Goal: Communication & Community: Share content

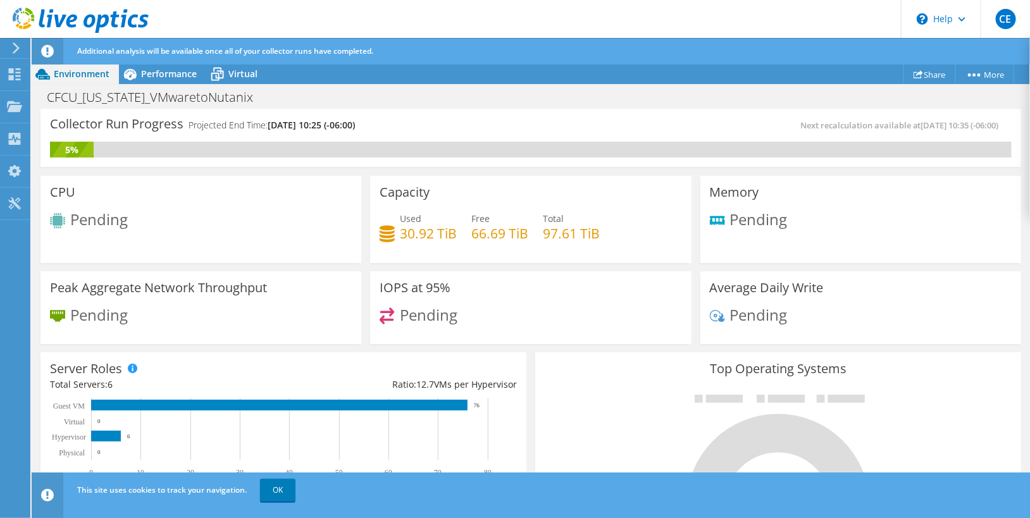
scroll to position [429, 0]
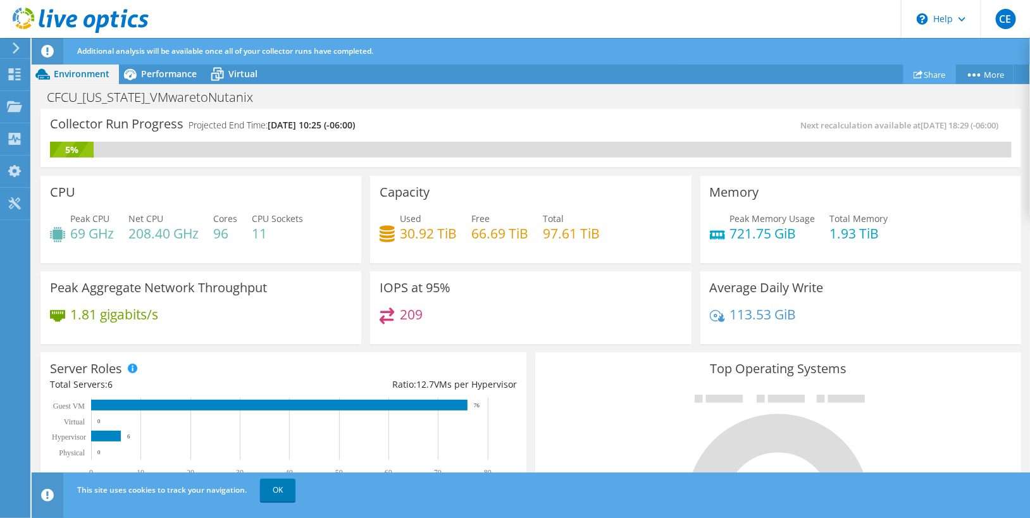
click at [915, 70] on icon at bounding box center [918, 74] width 9 height 9
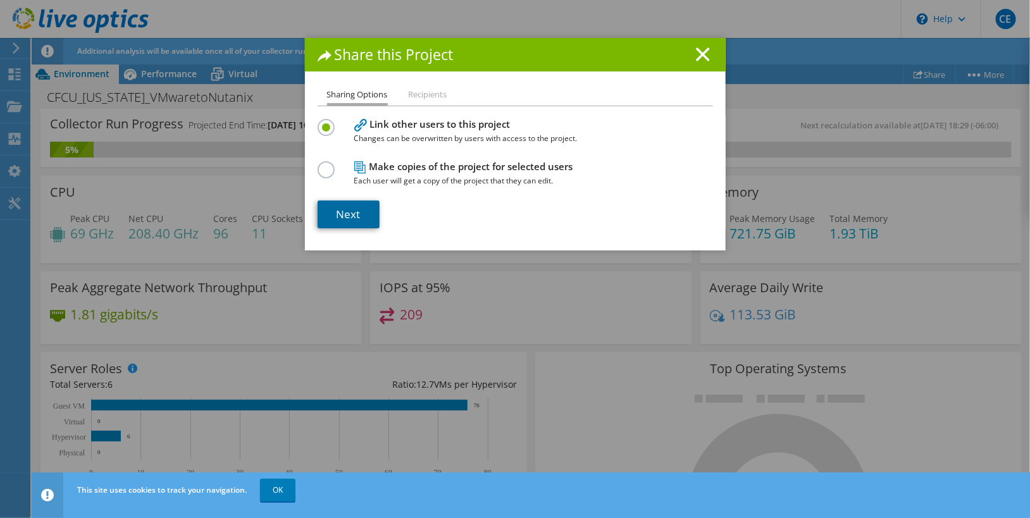
click at [358, 213] on link "Next" at bounding box center [349, 215] width 62 height 28
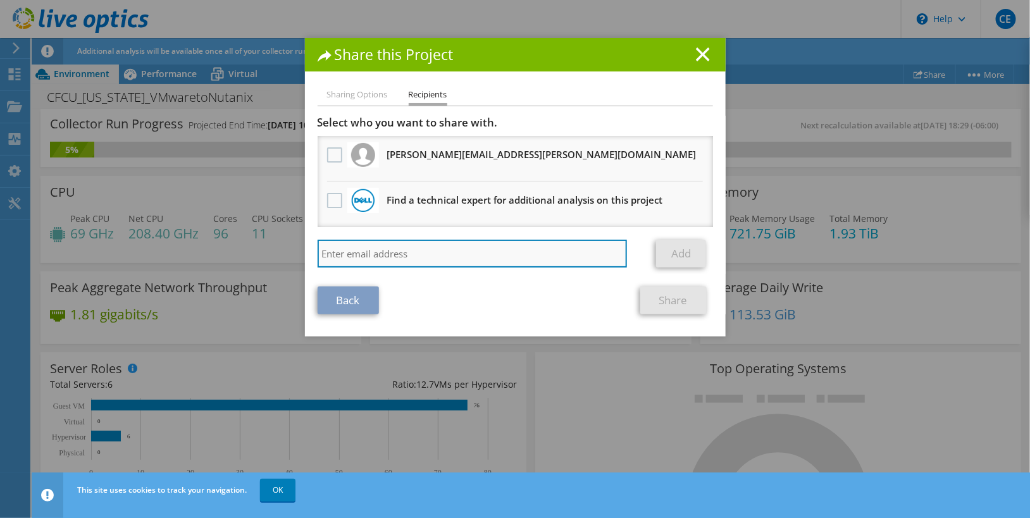
click at [388, 247] on input "search" at bounding box center [473, 254] width 310 height 28
paste input ""Buster Henderson" <buster.henderson@achieve-1.com>"
type input ""Buster Henderson" <buster.henderson@achieve-1.com>"
drag, startPoint x: 415, startPoint y: 253, endPoint x: 265, endPoint y: 255, distance: 150.0
click at [265, 255] on div "Share this Project Sharing Options Recipients Link other users to this project …" at bounding box center [515, 259] width 1030 height 442
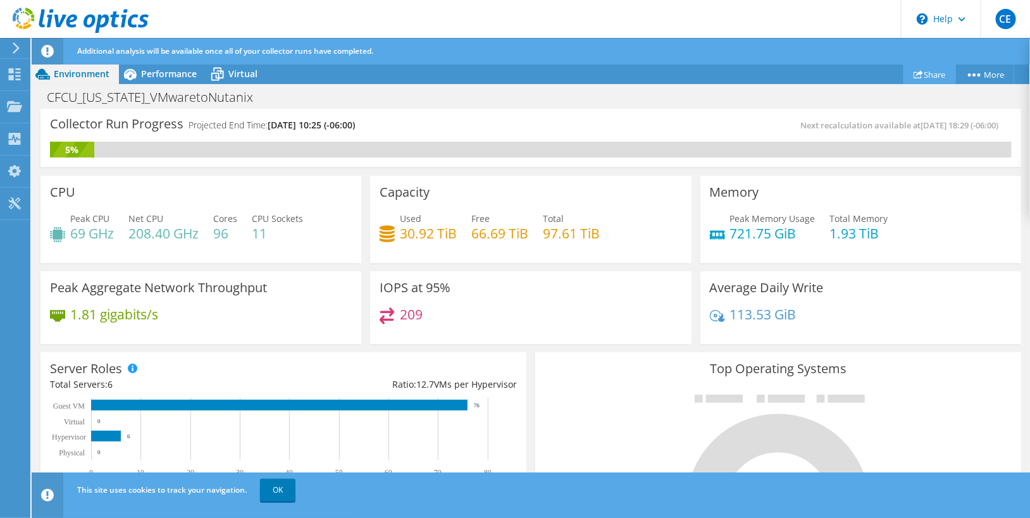
click at [927, 76] on link "Share" at bounding box center [930, 75] width 53 height 20
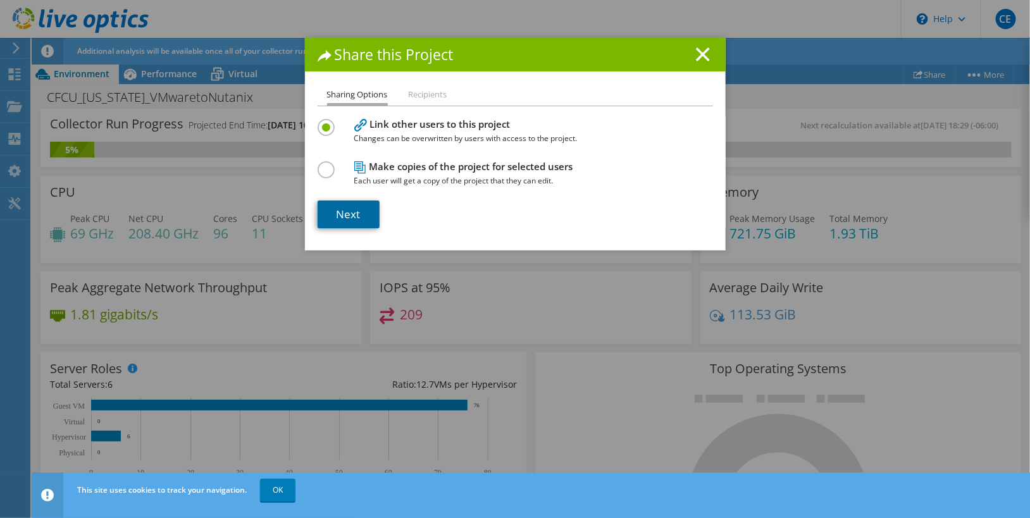
click at [346, 220] on link "Next" at bounding box center [349, 215] width 62 height 28
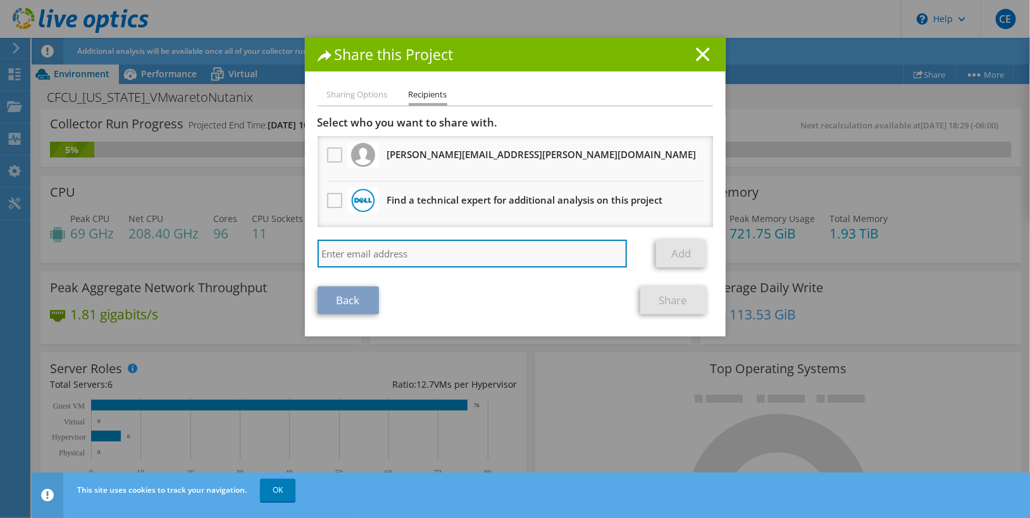
click at [346, 253] on input "search" at bounding box center [473, 254] width 310 height 28
paste input ""Buster Henderson" <buster.henderson@achieve-1.com>"
type input ""Buster Henderson" <buster.henderson@achieve-1.com>"
drag, startPoint x: 412, startPoint y: 255, endPoint x: 273, endPoint y: 254, distance: 139.2
click at [273, 254] on div "Share this Project Sharing Options Recipients Link other users to this project …" at bounding box center [515, 259] width 1030 height 442
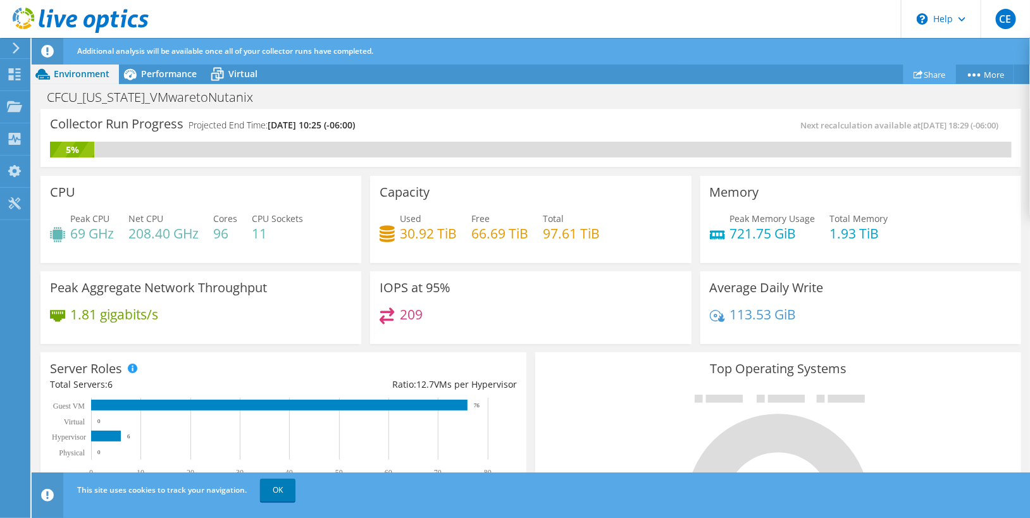
click at [926, 71] on link "Share" at bounding box center [930, 75] width 53 height 20
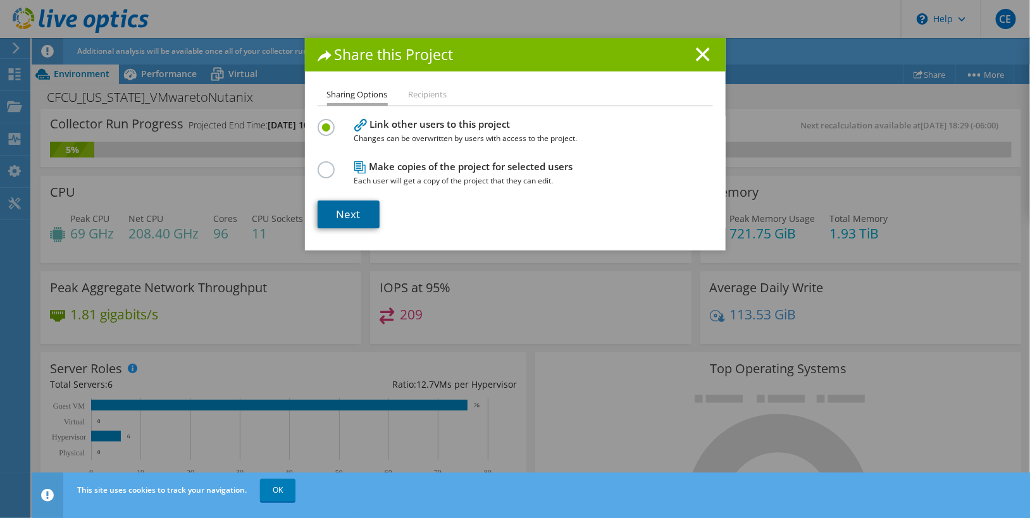
click at [341, 212] on link "Next" at bounding box center [349, 215] width 62 height 28
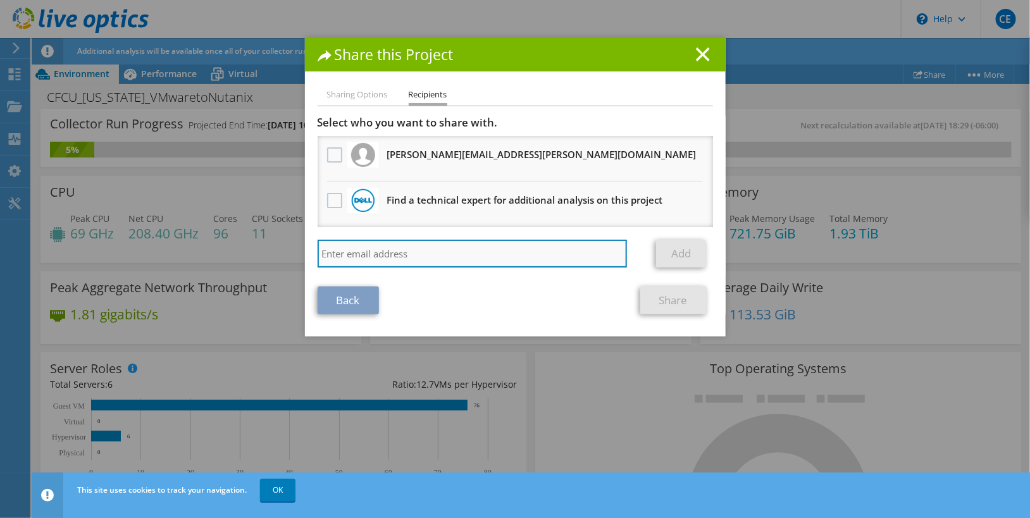
click at [331, 265] on input "search" at bounding box center [473, 254] width 310 height 28
paste input ""Buster Henderson" <buster.henderson@achieve-1.com>"
drag, startPoint x: 412, startPoint y: 256, endPoint x: 305, endPoint y: 263, distance: 107.2
click at [305, 263] on div "Sharing Options Recipients Link other users to this project Changes can be over…" at bounding box center [515, 211] width 421 height 249
type input "buster.henderson@achieve-1.comhttps://app.liveoptics.com//dpackviewer/3046048"
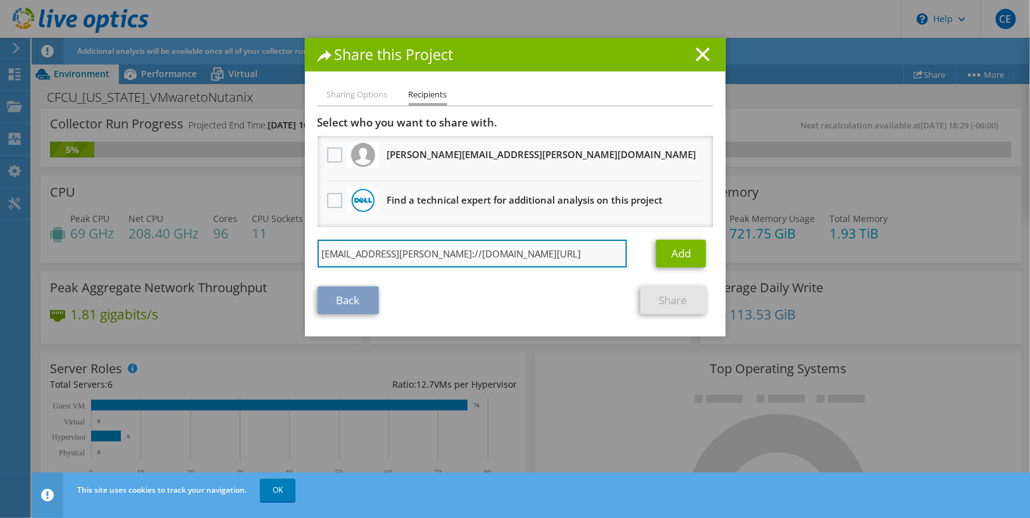
click at [553, 252] on input "buster.henderson@achieve-1.comhttps://app.liveoptics.com//dpackviewer/3046048" at bounding box center [473, 254] width 310 height 28
click at [477, 258] on input "buster.henderson@achieve-1.comhttps://app.liveoptics.com//dpackviewer/3046048" at bounding box center [473, 254] width 310 height 28
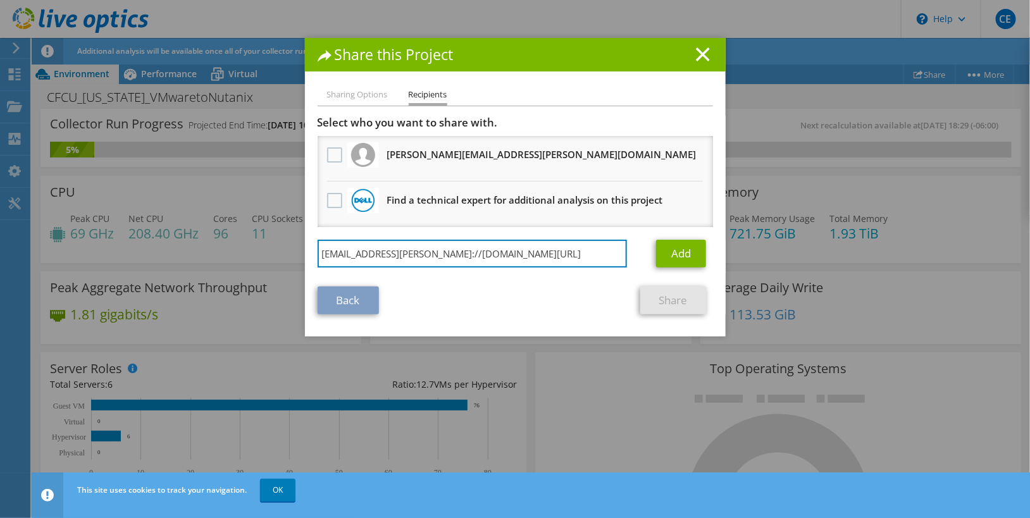
scroll to position [0, 70]
drag, startPoint x: 468, startPoint y: 256, endPoint x: 816, endPoint y: 294, distance: 350.1
click at [816, 294] on div "Share this Project Sharing Options Recipients Link other users to this project …" at bounding box center [515, 259] width 1030 height 442
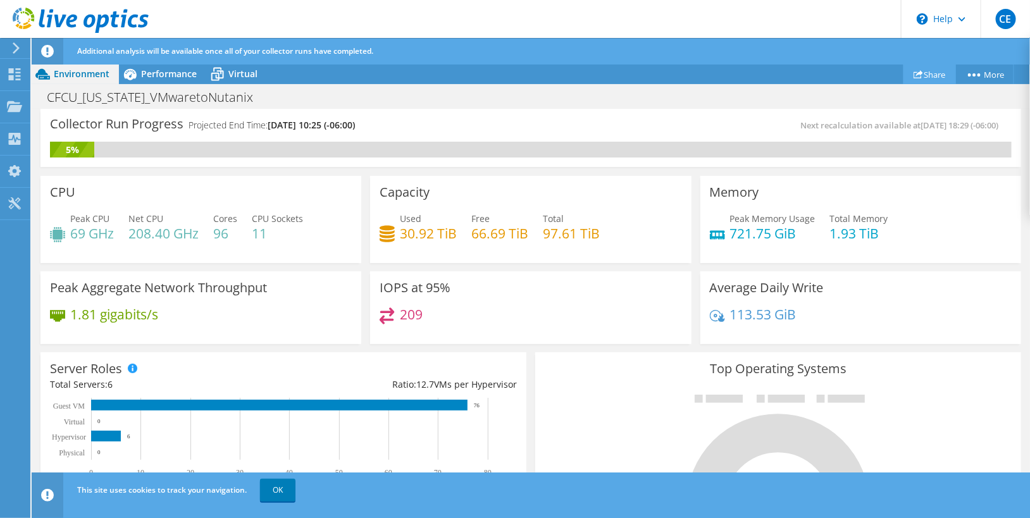
click at [934, 78] on link "Share" at bounding box center [930, 75] width 53 height 20
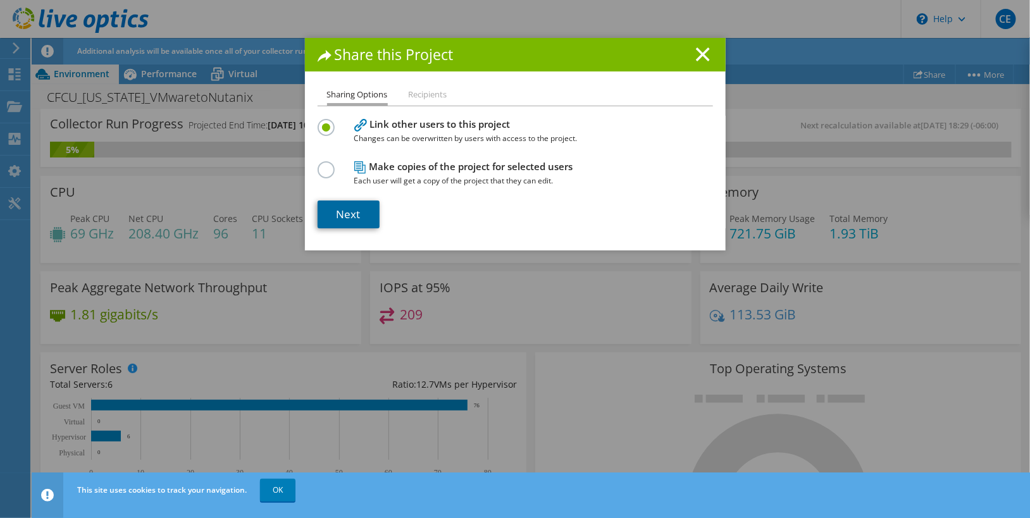
click at [364, 218] on link "Next" at bounding box center [349, 215] width 62 height 28
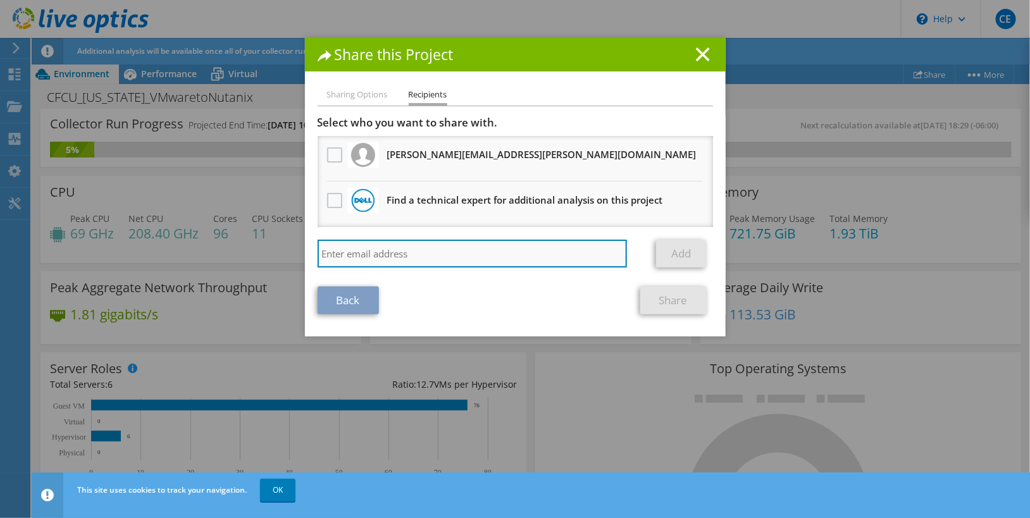
click at [374, 261] on input "search" at bounding box center [473, 254] width 310 height 28
paste input ""Buster Henderson" <buster.henderson@achieve-1.com>"
type input ""Buster Henderson" <buster.henderson@achieve-1.com"
drag, startPoint x: 410, startPoint y: 253, endPoint x: 268, endPoint y: 249, distance: 141.8
click at [268, 249] on div "Share this Project Sharing Options Recipients Link other users to this project …" at bounding box center [515, 259] width 1030 height 442
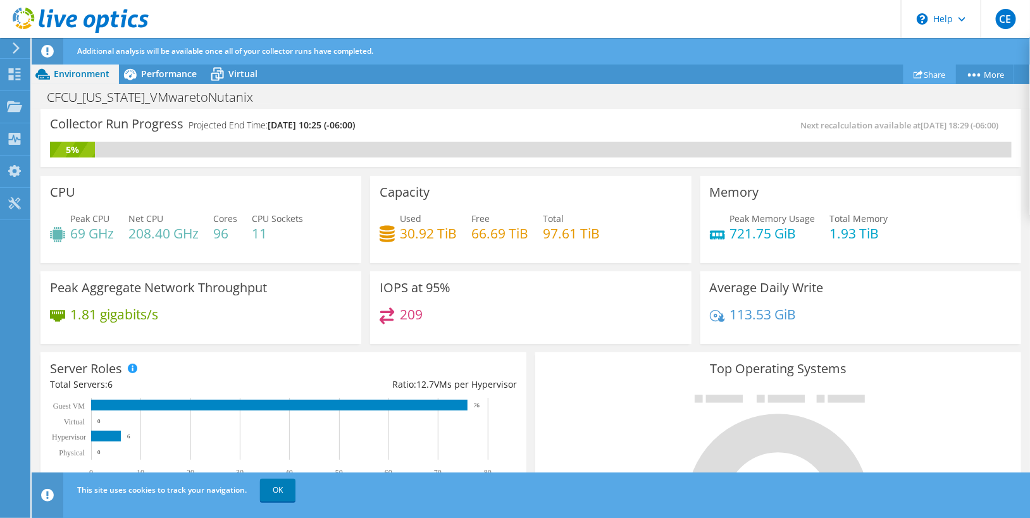
click at [922, 79] on link "Share" at bounding box center [930, 75] width 53 height 20
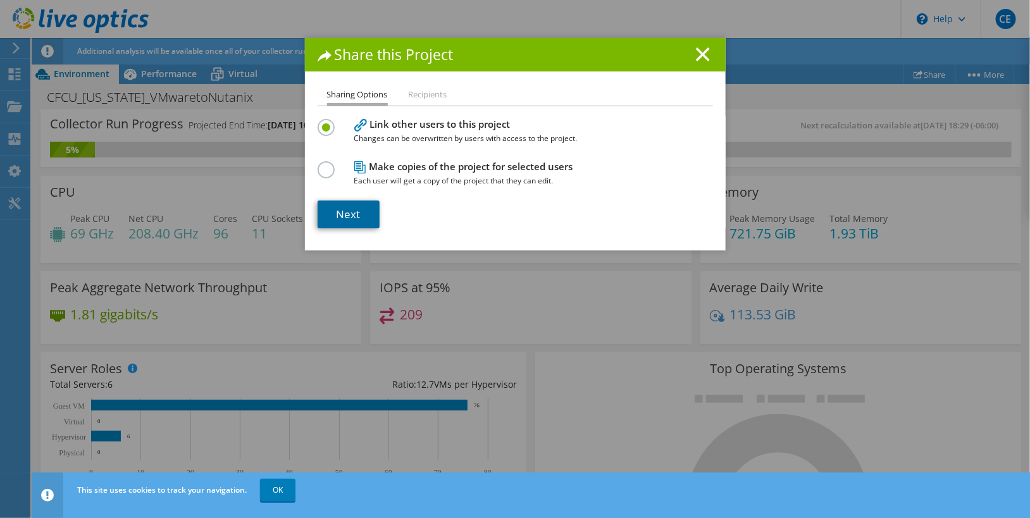
click at [361, 220] on link "Next" at bounding box center [349, 215] width 62 height 28
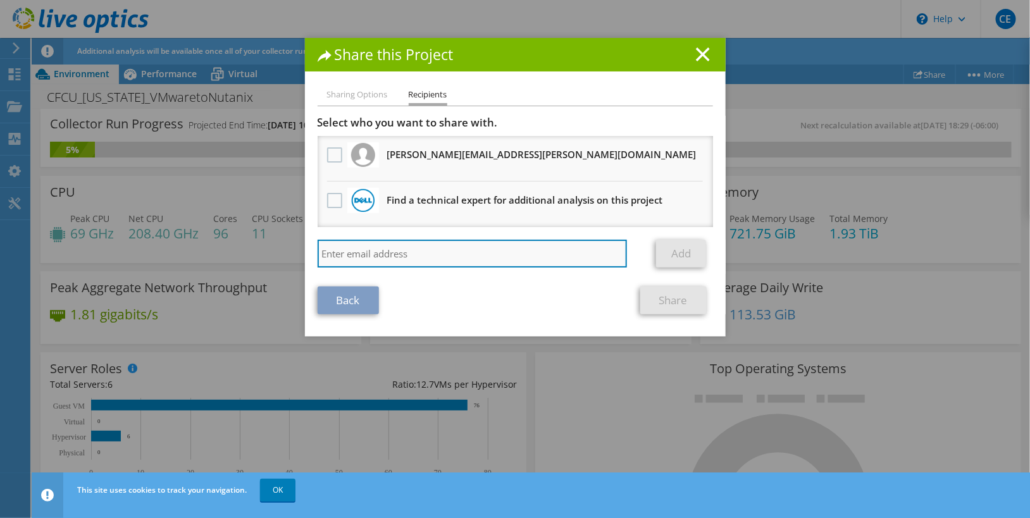
click at [384, 249] on input "search" at bounding box center [473, 254] width 310 height 28
paste input ""Buster Henderson" <buster.henderson@achieve-1.com>"
drag, startPoint x: 526, startPoint y: 251, endPoint x: 315, endPoint y: 253, distance: 211.4
click at [318, 253] on input "[EMAIL_ADDRESS][PERSON_NAME][DOMAIN_NAME]" at bounding box center [473, 254] width 310 height 28
type input "[EMAIL_ADDRESS][PERSON_NAME][DOMAIN_NAME]"
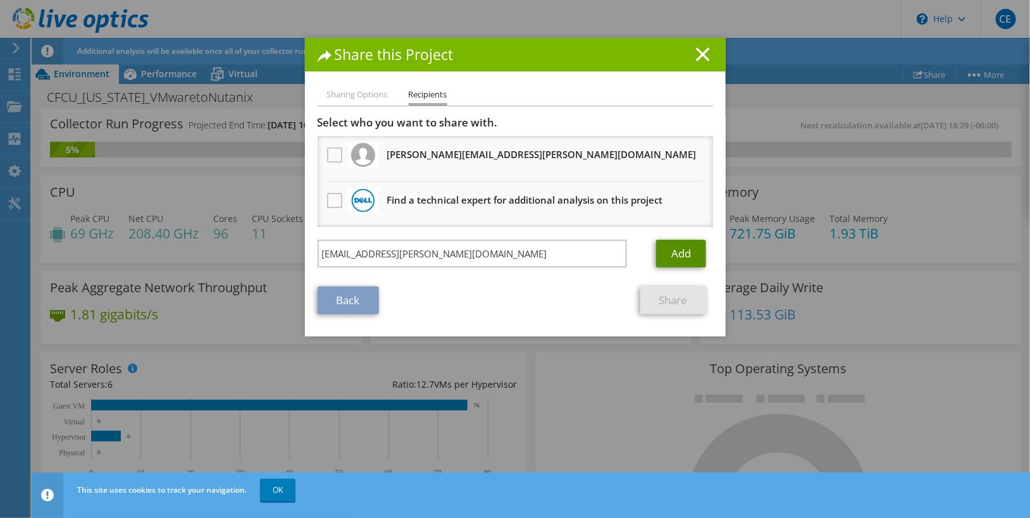
click at [670, 259] on link "Add" at bounding box center [681, 254] width 50 height 28
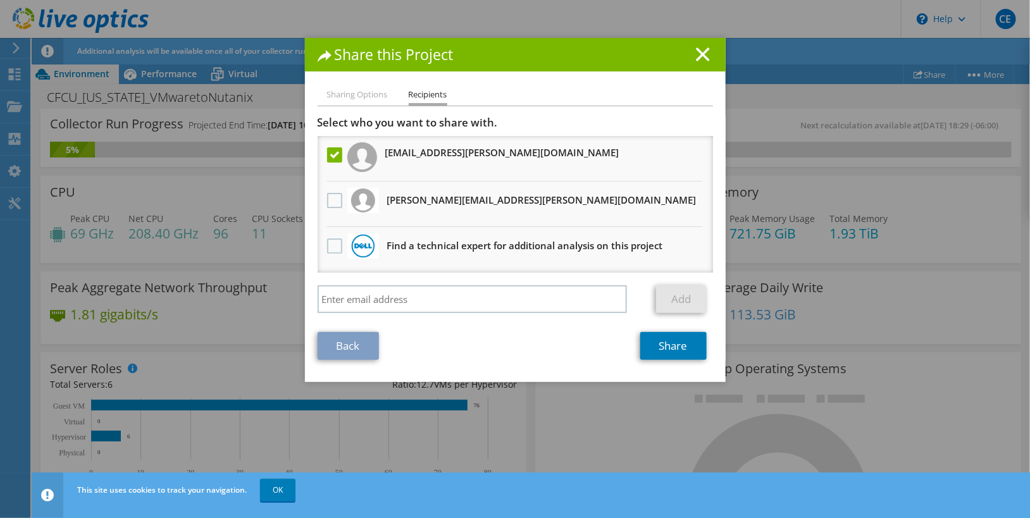
click at [695, 61] on h1 "Share this Project" at bounding box center [516, 54] width 396 height 15
click at [700, 58] on icon at bounding box center [703, 54] width 14 height 14
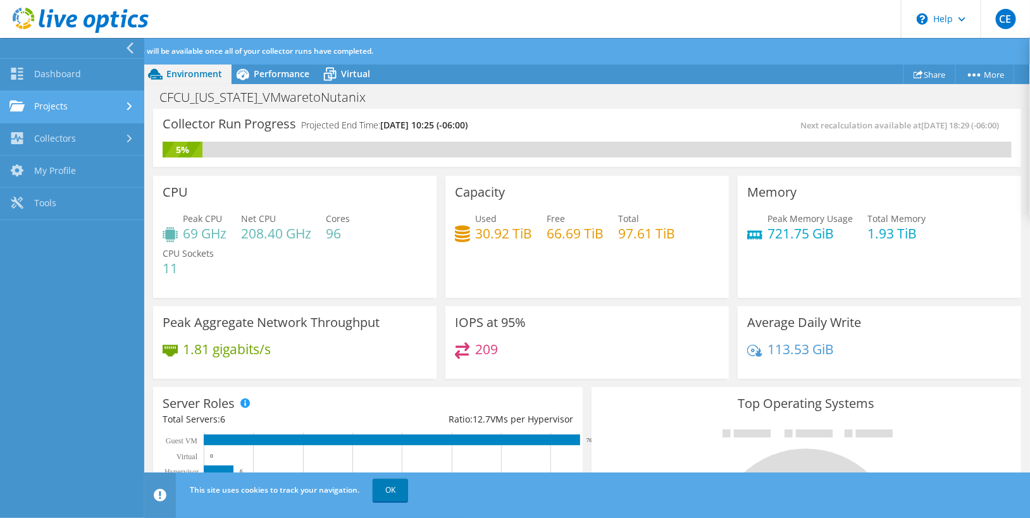
click at [42, 97] on link "Projects" at bounding box center [72, 107] width 144 height 32
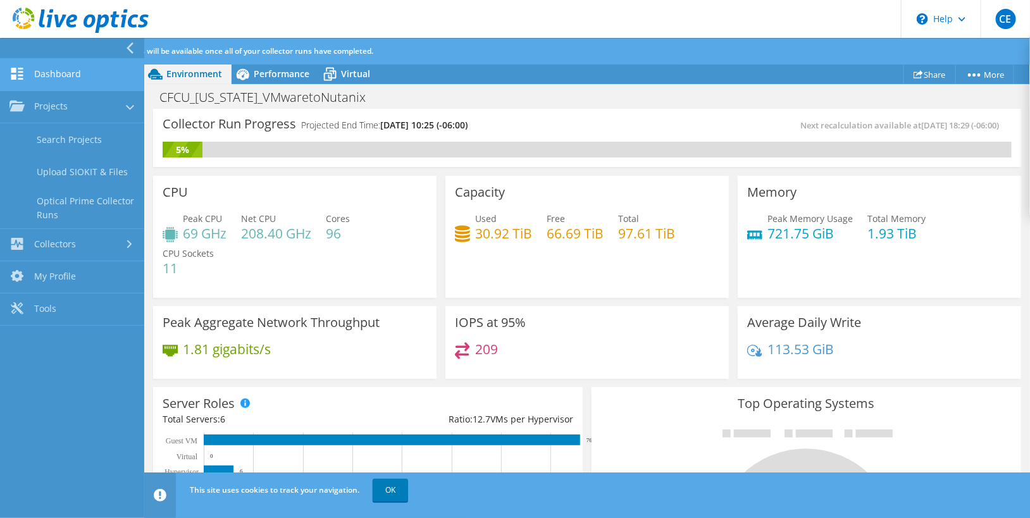
click at [71, 77] on link "Dashboard" at bounding box center [72, 75] width 144 height 32
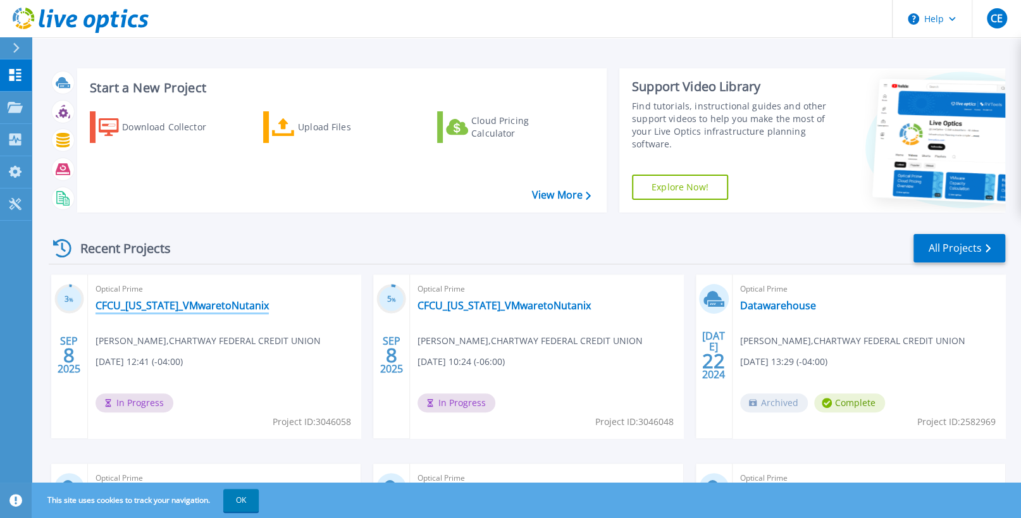
click at [233, 301] on link "CFCU_Virginia_VMwaretoNutanix" at bounding box center [182, 305] width 173 height 13
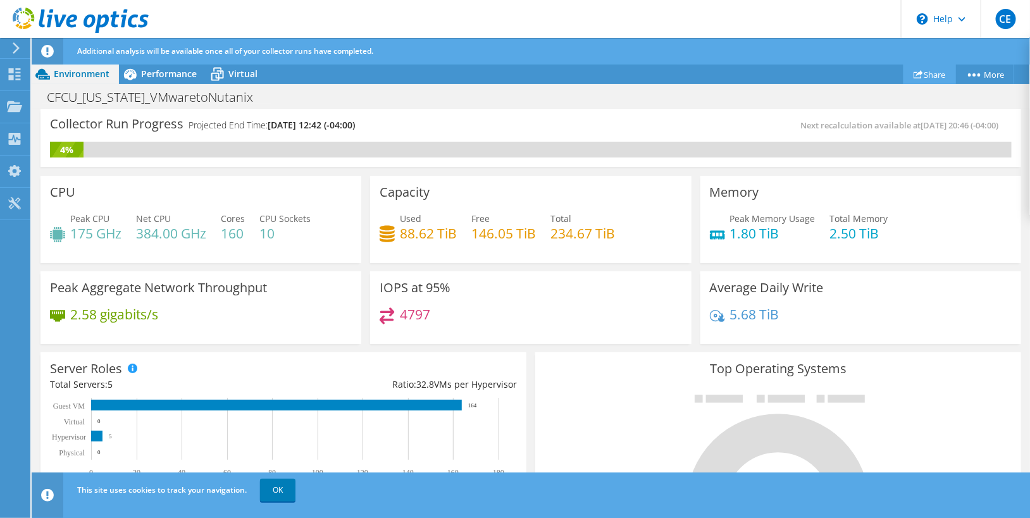
click at [920, 71] on link "Share" at bounding box center [930, 75] width 53 height 20
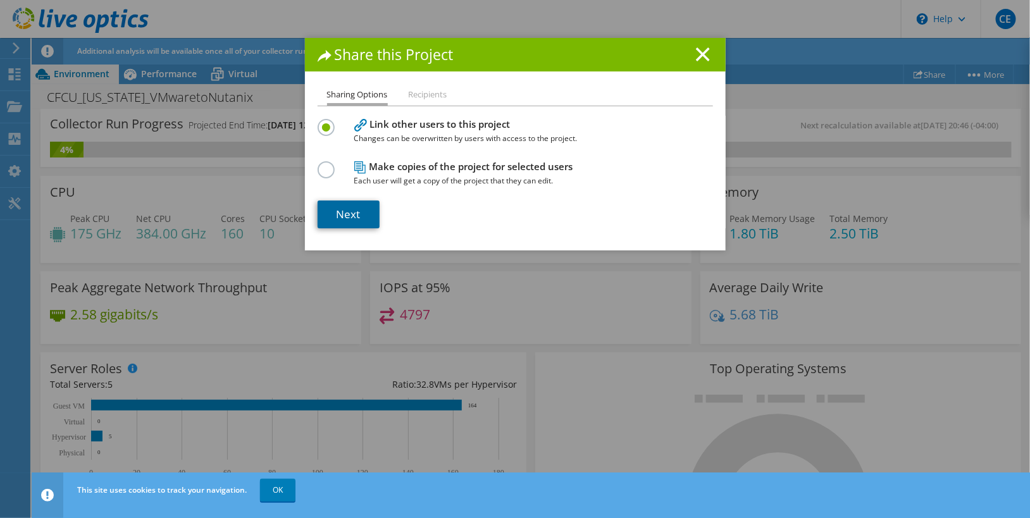
click at [358, 222] on link "Next" at bounding box center [349, 215] width 62 height 28
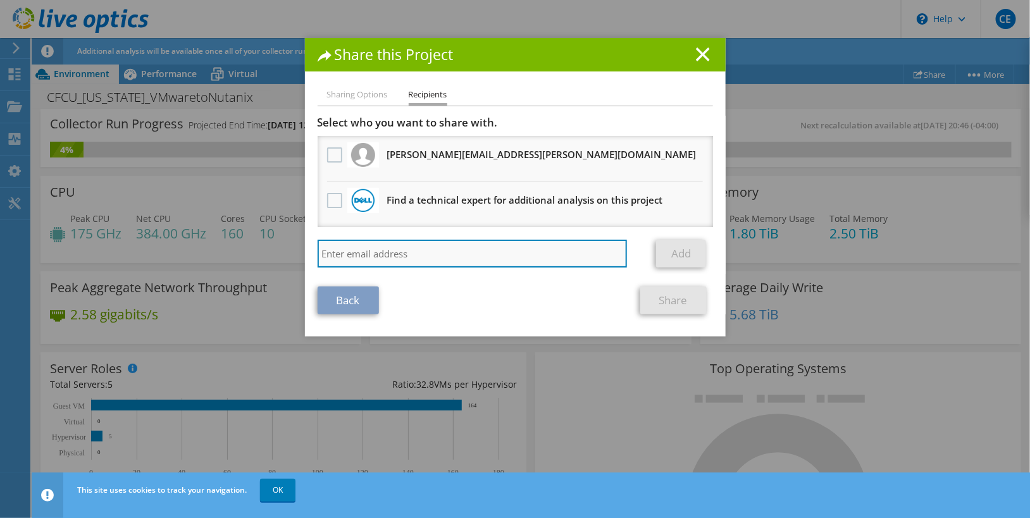
click at [337, 261] on input "search" at bounding box center [473, 254] width 310 height 28
paste input "[EMAIL_ADDRESS][PERSON_NAME][DOMAIN_NAME]"
type input "[EMAIL_ADDRESS][PERSON_NAME][DOMAIN_NAME]"
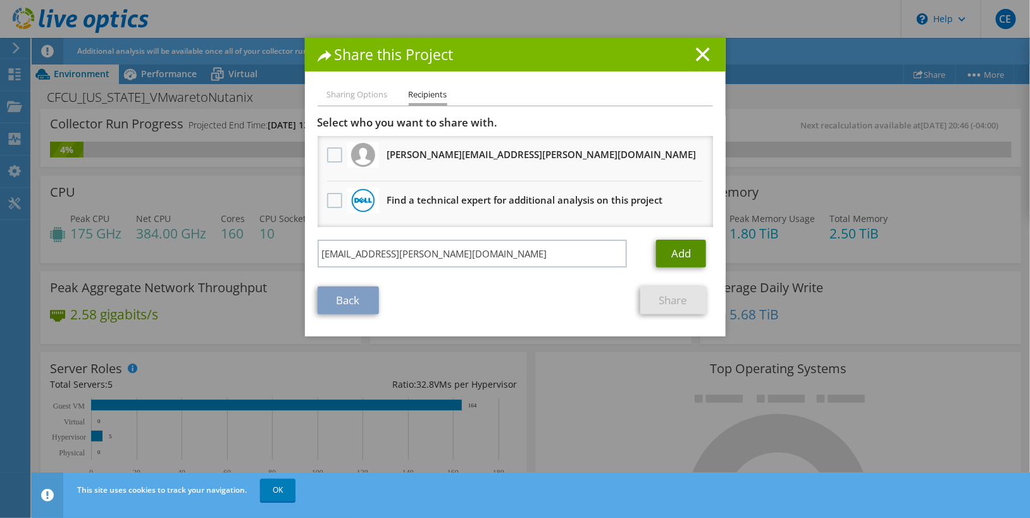
click at [662, 254] on link "Add" at bounding box center [681, 254] width 50 height 28
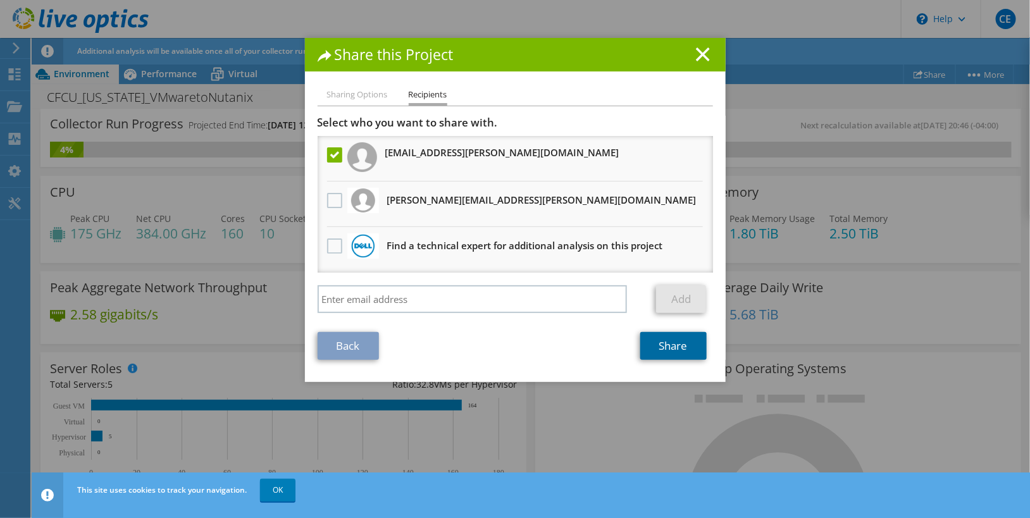
click at [641, 349] on link "Share" at bounding box center [673, 346] width 66 height 28
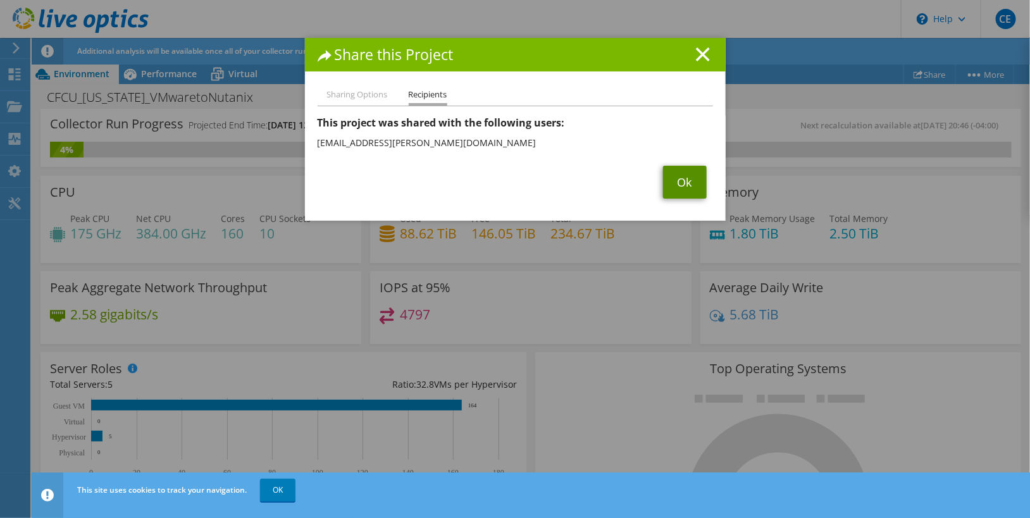
click at [678, 174] on link "Ok" at bounding box center [685, 182] width 44 height 33
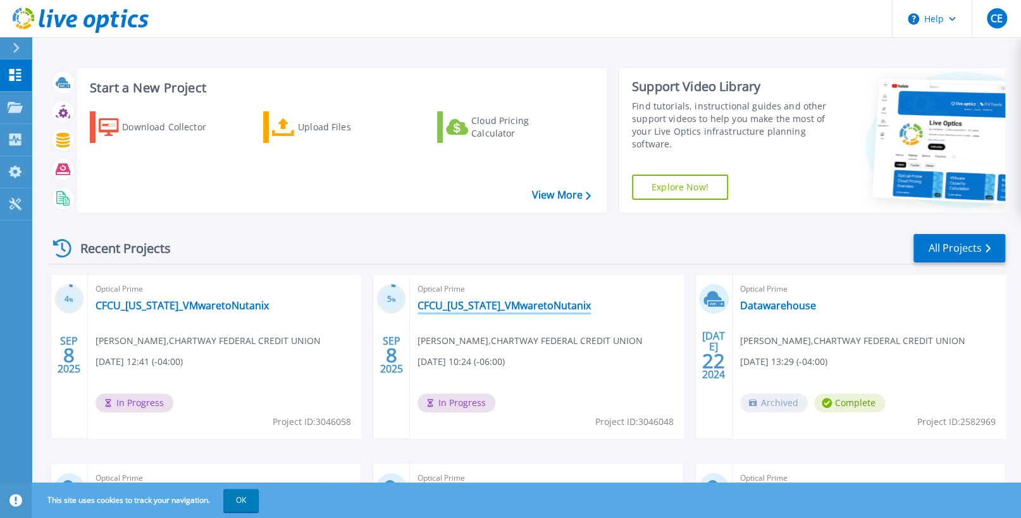
click at [469, 299] on link "CFCU_[US_STATE]_VMwaretoNutanix" at bounding box center [504, 305] width 173 height 13
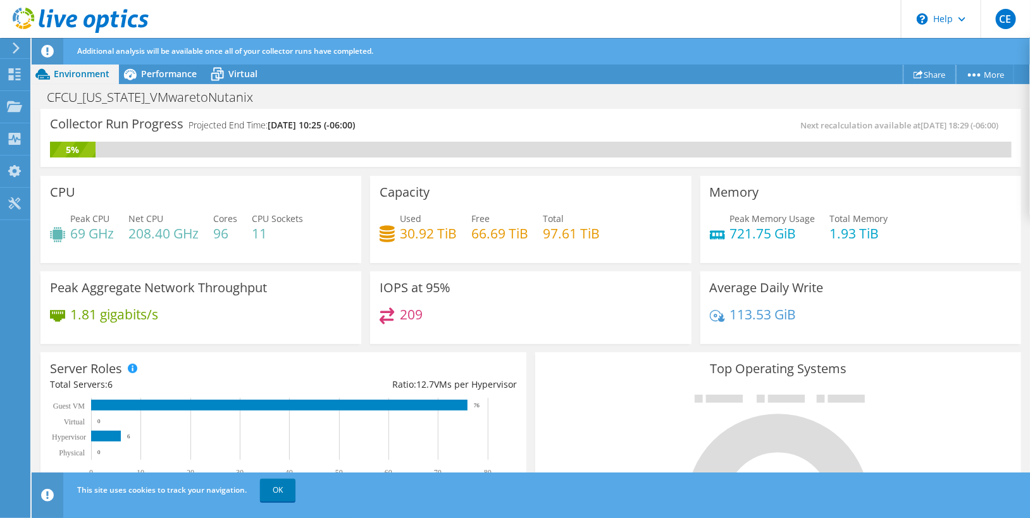
click at [915, 80] on link "Share" at bounding box center [930, 75] width 53 height 20
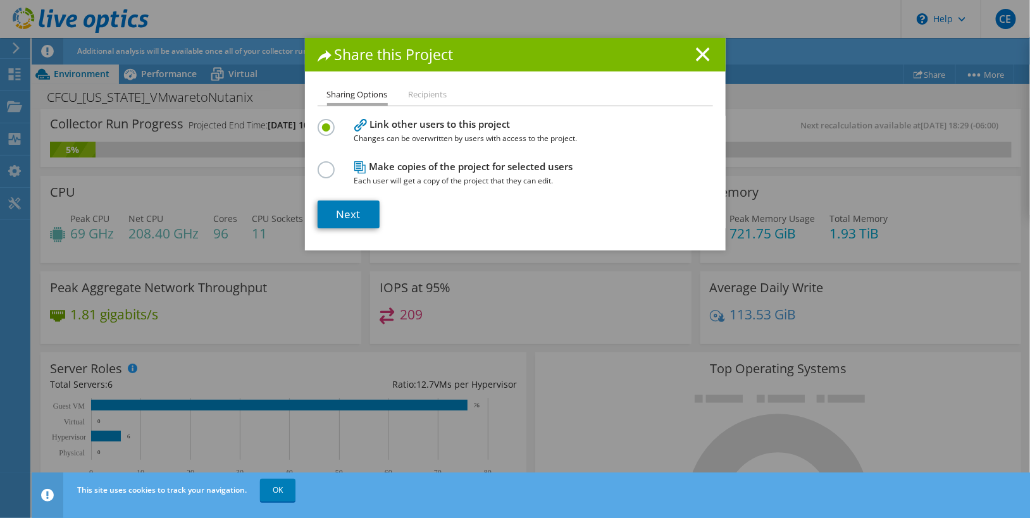
click at [435, 99] on li "Recipients" at bounding box center [428, 95] width 39 height 16
click at [363, 208] on link "Next" at bounding box center [349, 215] width 62 height 28
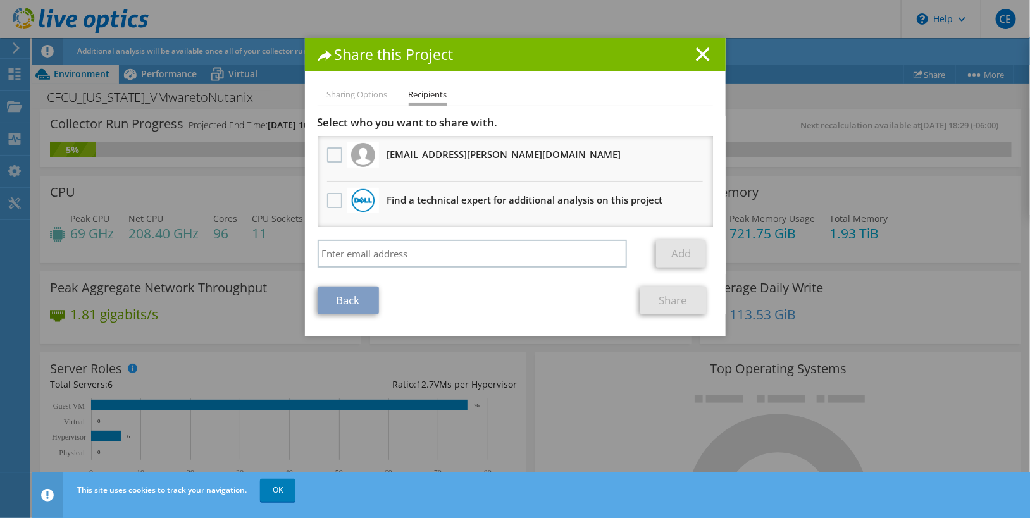
click at [331, 164] on div at bounding box center [335, 155] width 22 height 27
click at [328, 158] on label at bounding box center [336, 154] width 18 height 15
click at [0, 0] on input "checkbox" at bounding box center [0, 0] width 0 height 0
click at [634, 301] on span "Share" at bounding box center [673, 301] width 79 height 28
click at [640, 303] on link "Share" at bounding box center [673, 301] width 66 height 28
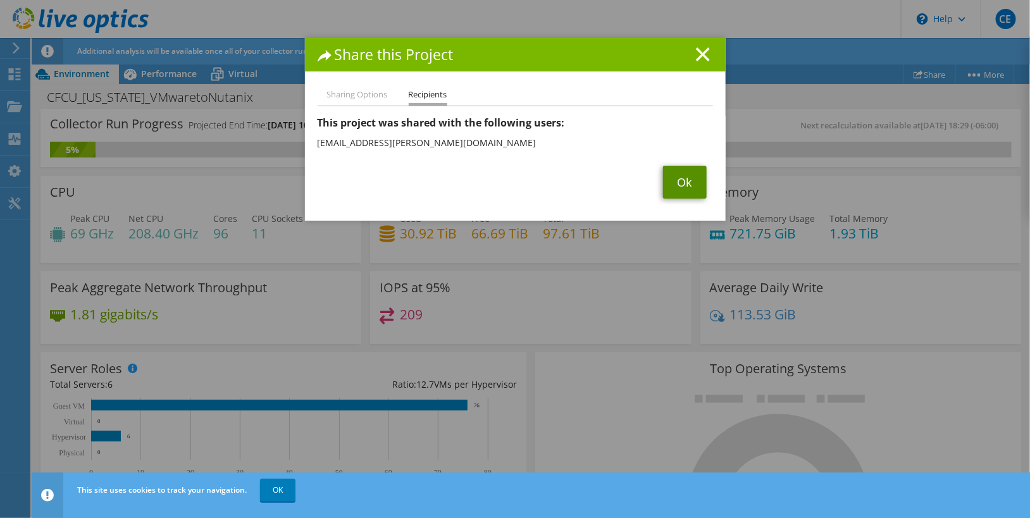
click at [667, 178] on link "Ok" at bounding box center [685, 182] width 44 height 33
